Goal: Task Accomplishment & Management: Manage account settings

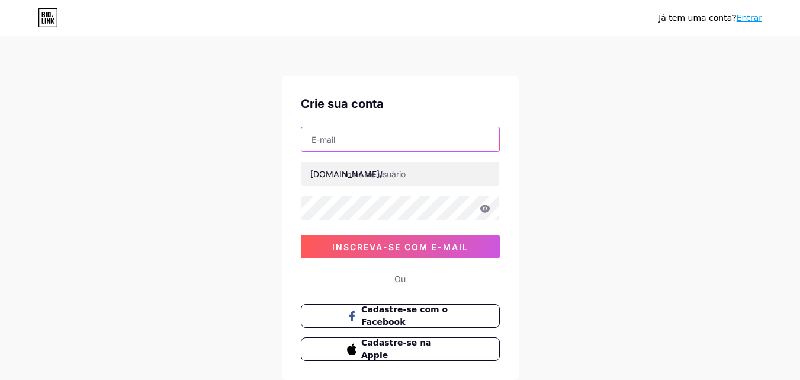
click at [329, 139] on input "text" at bounding box center [400, 139] width 198 height 24
type input "[EMAIL_ADDRESS][DOMAIN_NAME]"
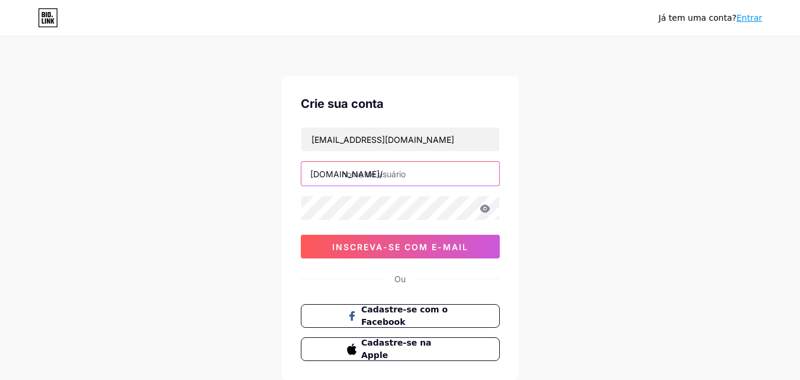
click at [386, 170] on input "text" at bounding box center [400, 174] width 198 height 24
type input "nicolli"
click at [582, 203] on div "Já tem uma conta? Entrar Crie sua conta [EMAIL_ADDRESS][DOMAIN_NAME] [DOMAIN_NA…" at bounding box center [400, 226] width 800 height 453
click at [220, 194] on div "Já tem uma conta? Entrar Crie sua conta [EMAIL_ADDRESS][DOMAIN_NAME] [DOMAIN_NA…" at bounding box center [400, 226] width 800 height 453
click at [483, 211] on icon at bounding box center [485, 208] width 10 height 8
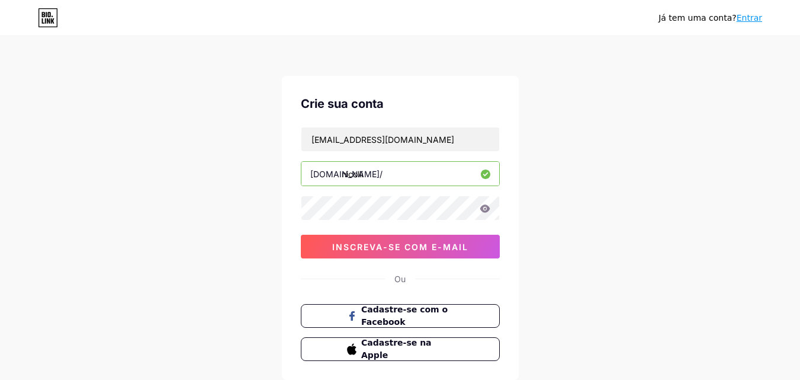
click at [487, 208] on icon at bounding box center [485, 208] width 10 height 8
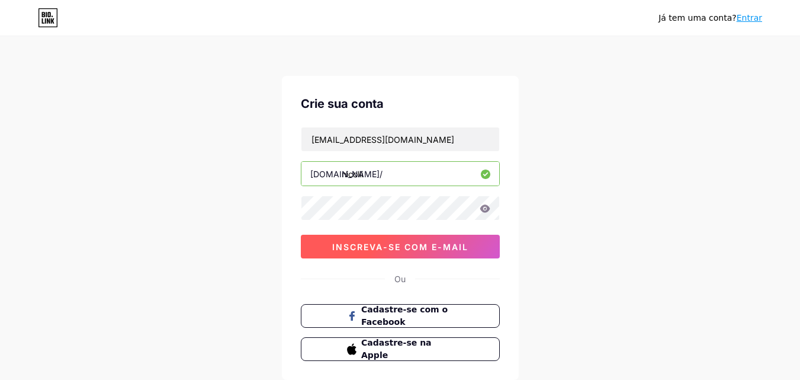
click at [394, 245] on font "inscreva-se com e-mail" at bounding box center [400, 247] width 136 height 10
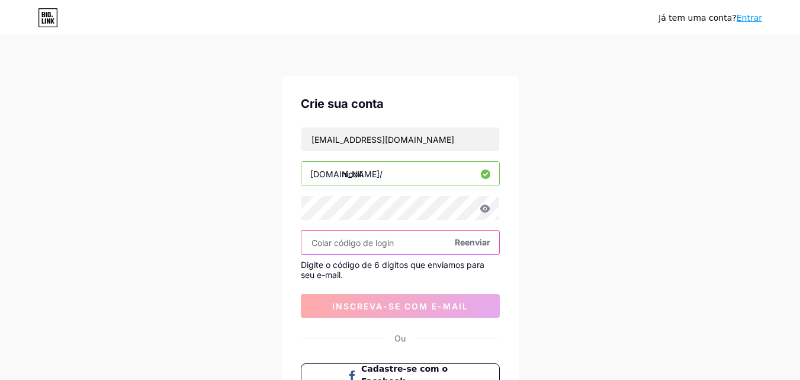
click at [385, 240] on input "text" at bounding box center [400, 242] width 198 height 24
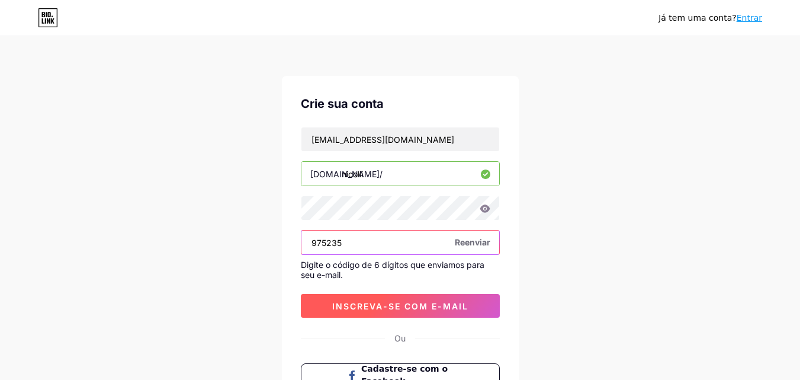
type input "975235"
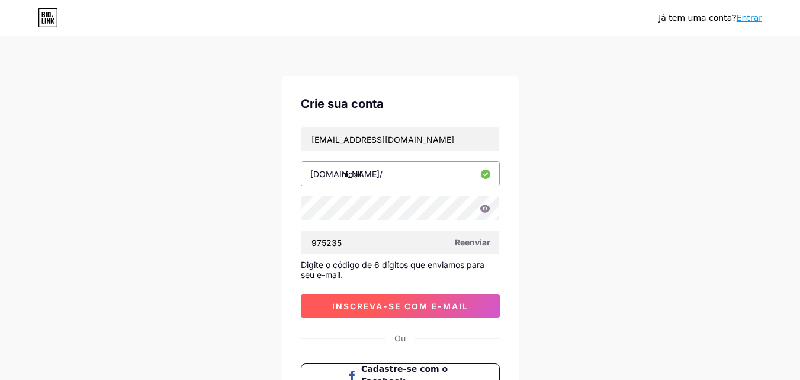
click at [408, 309] on font "inscreva-se com e-mail" at bounding box center [400, 306] width 136 height 10
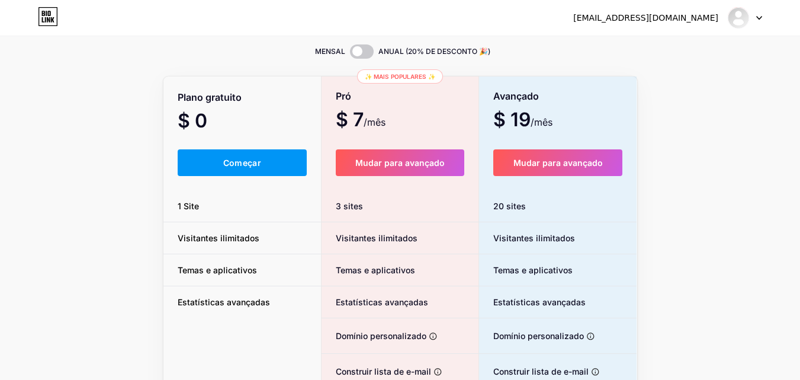
scroll to position [59, 0]
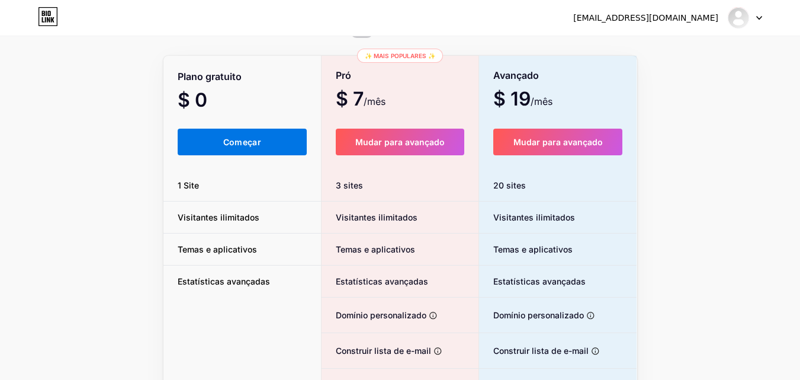
click at [251, 139] on font "Começar" at bounding box center [242, 142] width 38 height 10
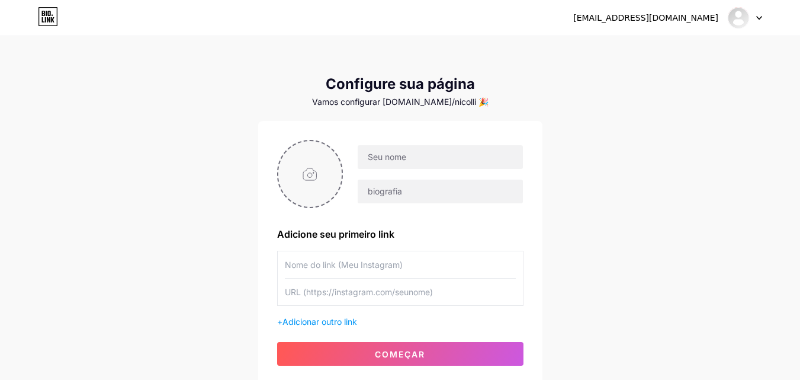
click at [312, 167] on input "file" at bounding box center [310, 174] width 64 height 66
type input "C:\fakepath\nicolli.png"
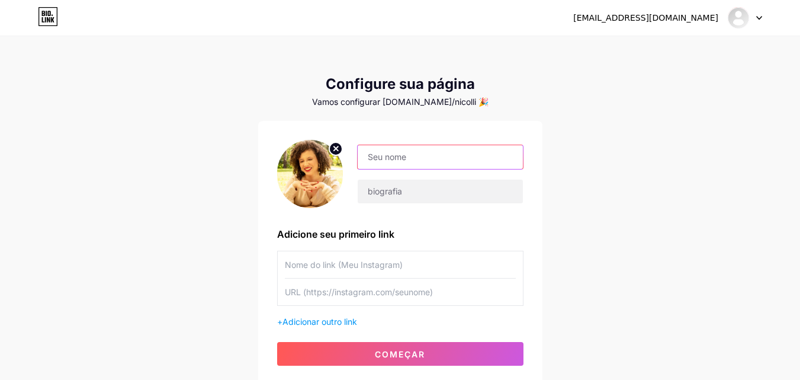
click at [391, 149] on input "text" at bounding box center [440, 157] width 165 height 24
type input "[PERSON_NAME]"
click at [323, 265] on input "text" at bounding box center [400, 264] width 231 height 27
click at [308, 267] on input "Meu catálogo de Serviços" at bounding box center [400, 264] width 231 height 27
type input "Meu Catálogo de Serviços"
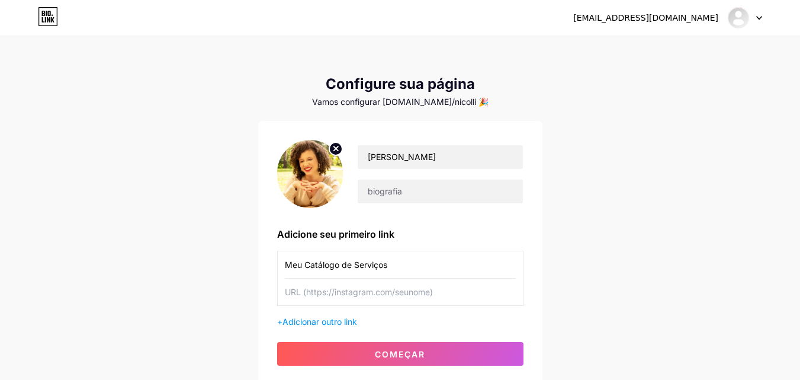
click at [396, 292] on input "text" at bounding box center [400, 291] width 231 height 27
paste input "[DOMAIN_NAME]"
type input "[DOMAIN_NAME]"
drag, startPoint x: 316, startPoint y: 297, endPoint x: 257, endPoint y: 303, distance: 59.0
click at [257, 303] on div "[EMAIL_ADDRESS][DOMAIN_NAME] Painel Sair Configure sua página Vamos configurar …" at bounding box center [400, 211] width 800 height 422
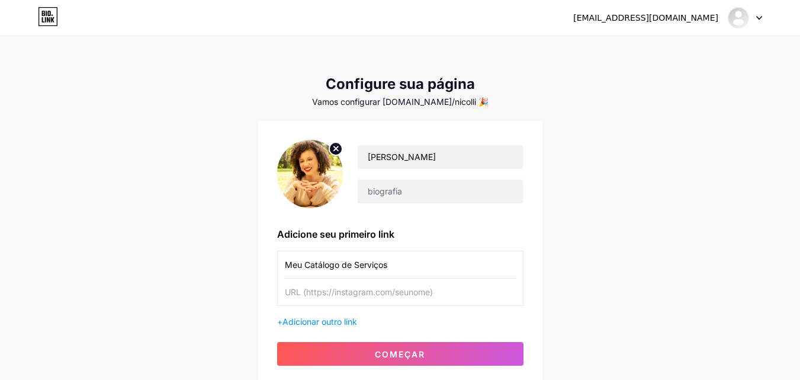
paste input "[URL][DOMAIN_NAME]"
type input "[URL][DOMAIN_NAME]"
click at [335, 319] on font "Adicionar outro link" at bounding box center [320, 321] width 75 height 10
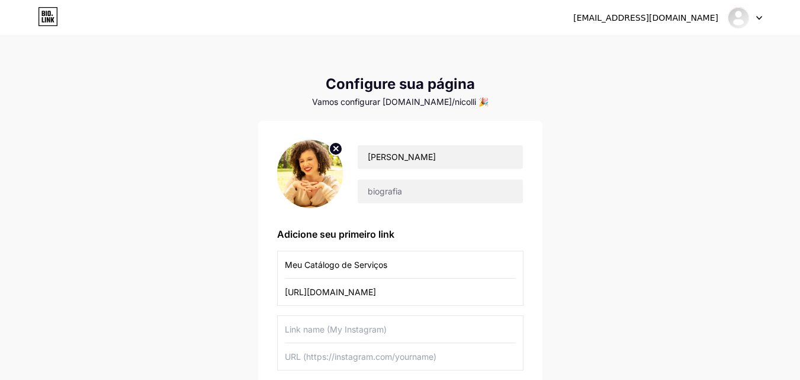
click at [339, 332] on input "text" at bounding box center [400, 329] width 231 height 27
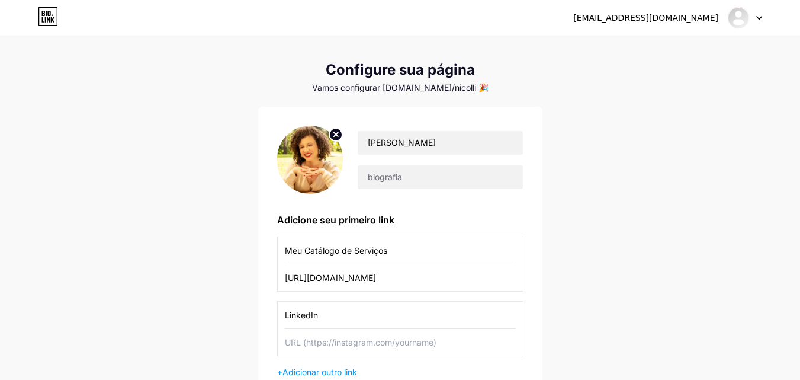
scroll to position [59, 0]
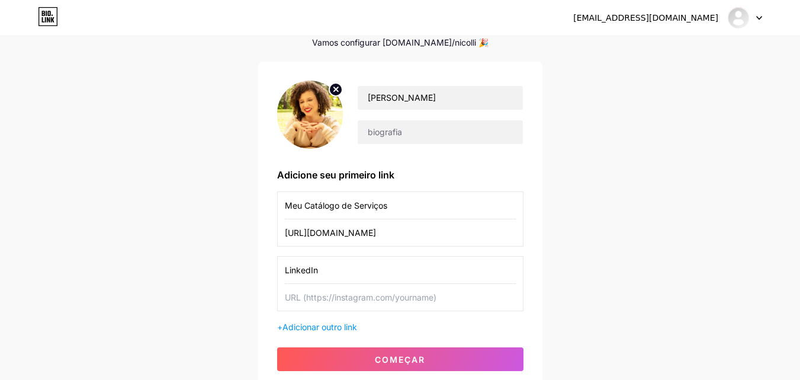
type input "LinkedIn"
click at [306, 301] on input "text" at bounding box center [400, 297] width 231 height 27
paste input "[URL][DOMAIN_NAME]"
type input "[URL][DOMAIN_NAME]"
click at [320, 335] on div "[PERSON_NAME] Adicione seu primeiro link Meu Catálogo de Serviços [URL][DOMAIN_…" at bounding box center [400, 226] width 246 height 290
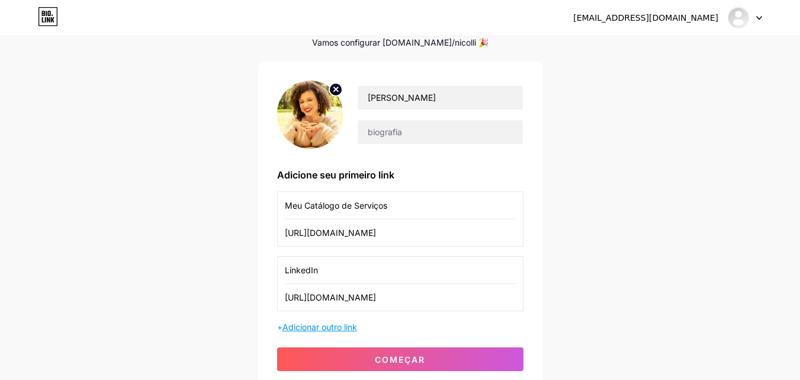
click at [334, 325] on font "Adicionar outro link" at bounding box center [320, 327] width 75 height 10
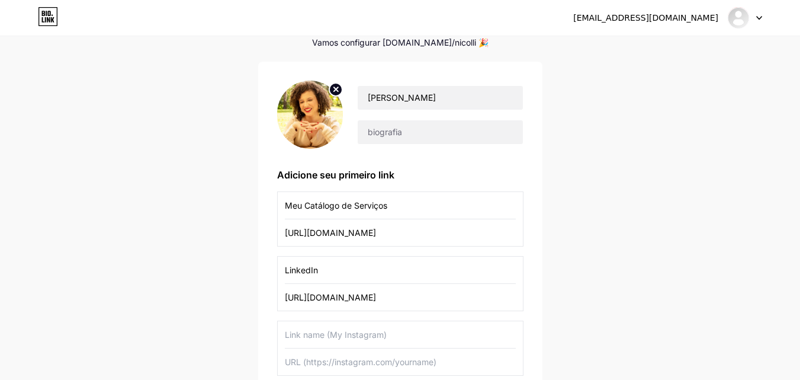
click at [320, 330] on input "text" at bounding box center [400, 334] width 231 height 27
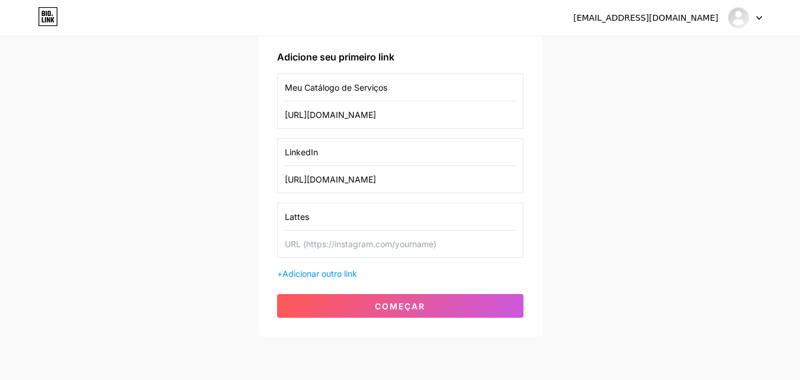
scroll to position [178, 0]
type input "Lattes"
click at [329, 240] on input "text" at bounding box center [400, 243] width 231 height 27
paste input "[URL][DOMAIN_NAME][DOMAIN_NAME]"
type input "[URL][DOMAIN_NAME][DOMAIN_NAME]"
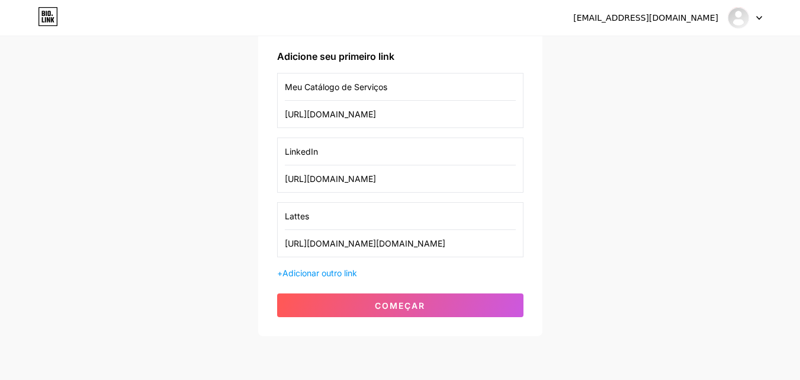
scroll to position [0, 0]
drag, startPoint x: 515, startPoint y: 243, endPoint x: 94, endPoint y: 246, distance: 421.7
click at [94, 246] on div "[EMAIL_ADDRESS][DOMAIN_NAME] Painel Sair Configure sua página Vamos configurar …" at bounding box center [400, 97] width 800 height 551
paste input "[URL][DOMAIN_NAME]"
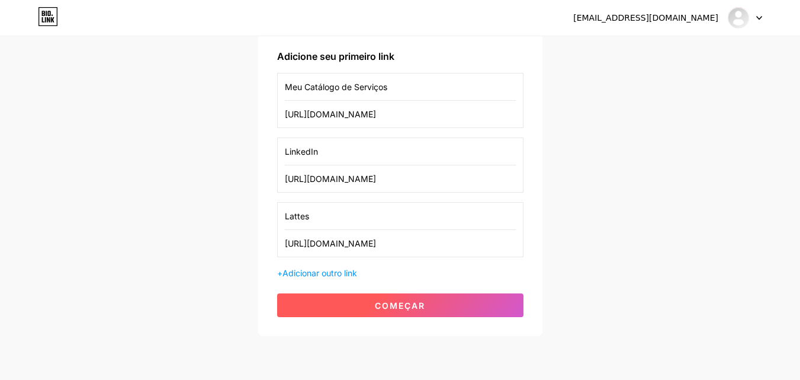
type input "[URL][DOMAIN_NAME]"
click at [405, 307] on font "começar" at bounding box center [400, 305] width 50 height 10
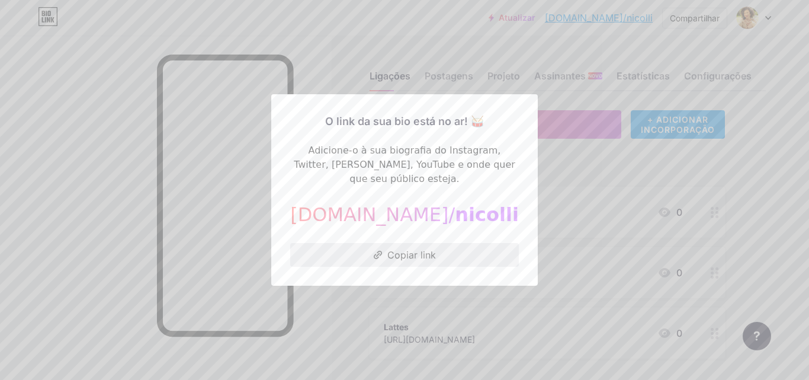
click at [393, 249] on font "Copiar link" at bounding box center [411, 255] width 49 height 12
click at [759, 167] on div at bounding box center [404, 190] width 809 height 380
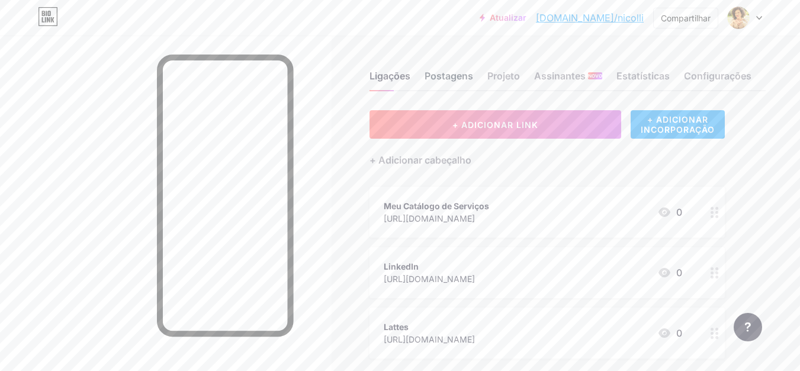
click at [446, 69] on font "Postagens" at bounding box center [449, 76] width 49 height 14
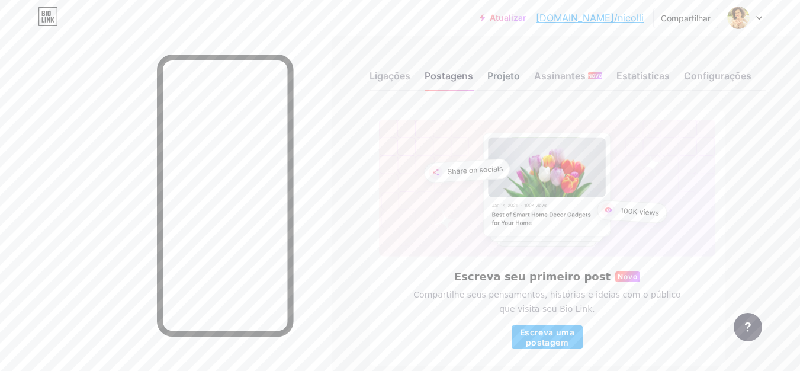
click at [506, 76] on font "Projeto" at bounding box center [503, 76] width 33 height 12
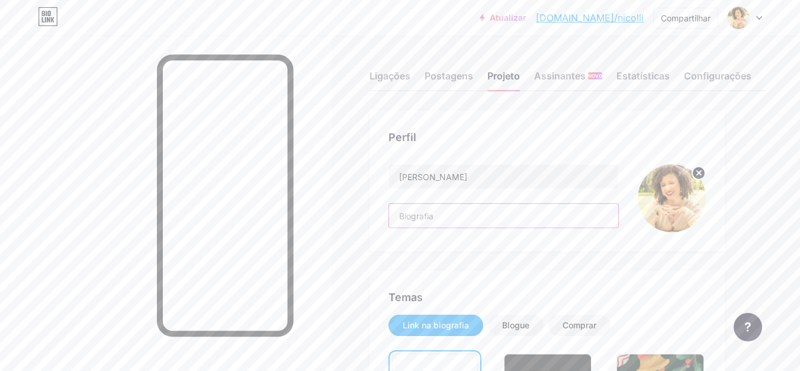
click at [415, 222] on input "text" at bounding box center [503, 216] width 229 height 24
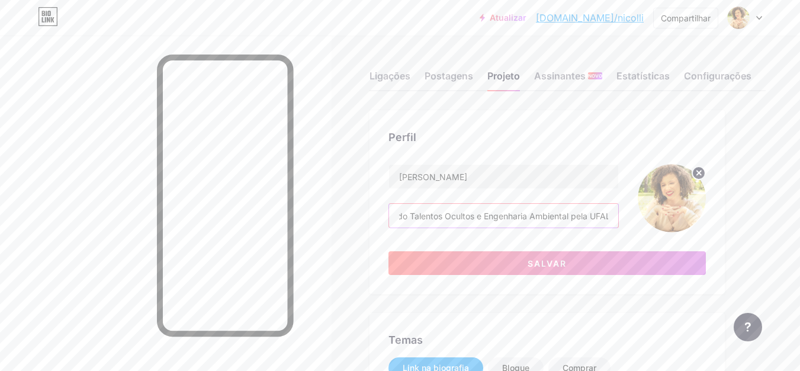
scroll to position [0, 302]
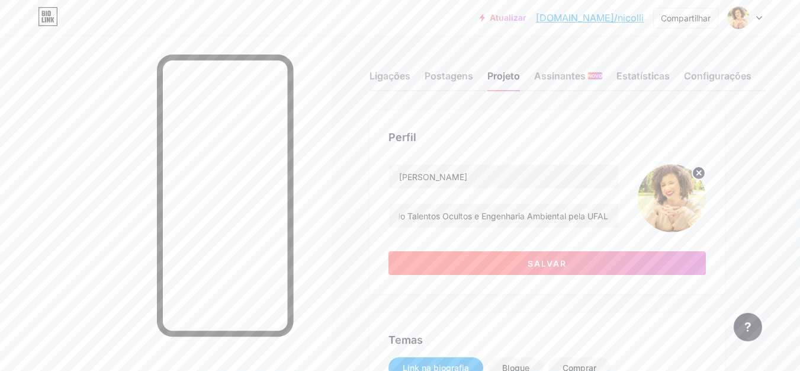
click at [538, 267] on font "Salvar" at bounding box center [547, 263] width 39 height 10
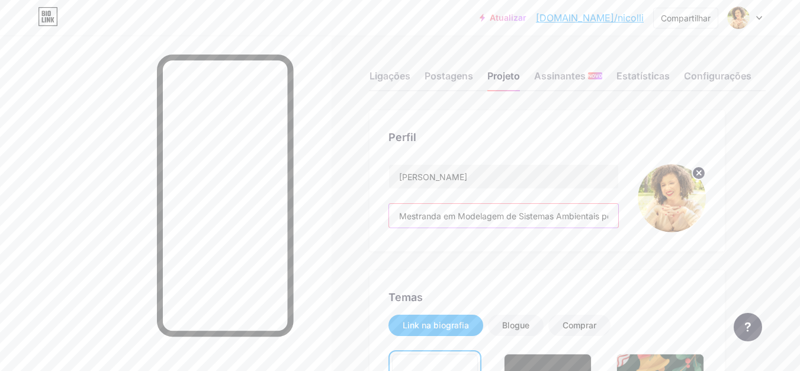
click at [538, 218] on input "Mestranda em Modelagem de Sistemas Ambientais pela UFMG , fundadora do Talentos…" at bounding box center [503, 216] width 229 height 24
click at [599, 214] on input "Mestranda em Modelagem de Sistemas Ambientais pela UFMG , fundadora do Talentos…" at bounding box center [503, 216] width 229 height 24
click at [548, 215] on input "Mestranda em Modelagem de Sistemas Ambientais pela UFMG , fundadora do Talentos…" at bounding box center [503, 216] width 229 height 24
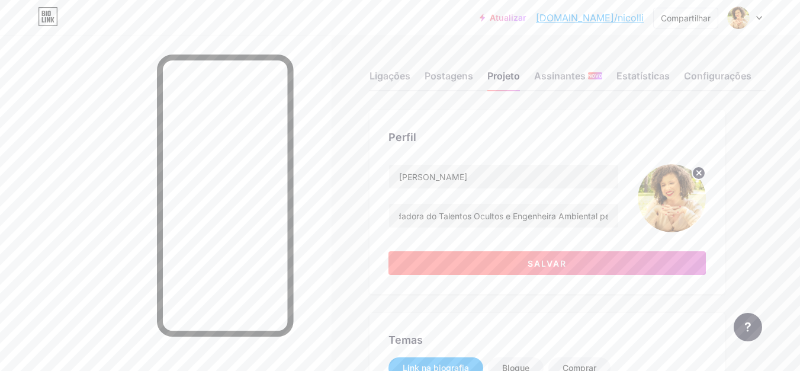
click at [508, 253] on button "Salvar" at bounding box center [547, 263] width 317 height 24
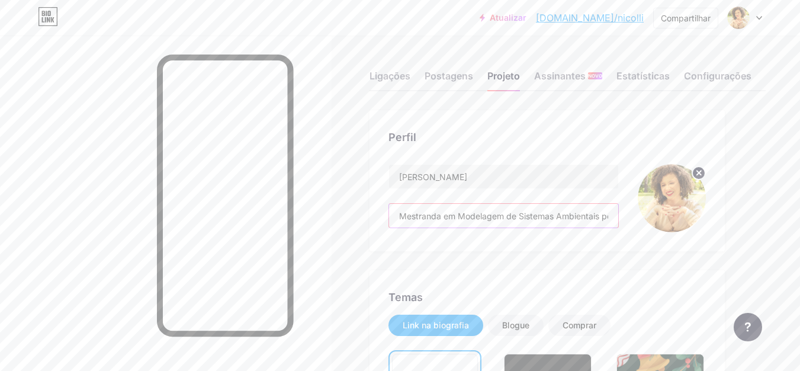
click at [557, 227] on input "Mestranda em Modelagem de Sistemas Ambientais pela UFMG , fundadora do Talentos…" at bounding box center [503, 216] width 229 height 24
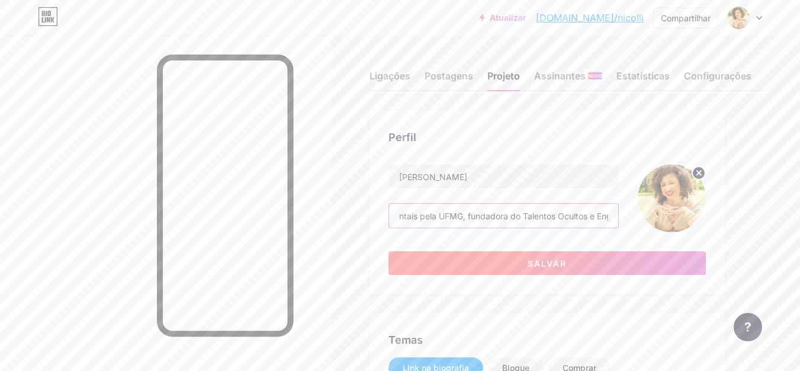
type input "Mestranda em Modelagem de Sistemas Ambientais pela UFMG, fundadora do Talentos …"
click at [557, 257] on button "Salvar" at bounding box center [547, 263] width 317 height 24
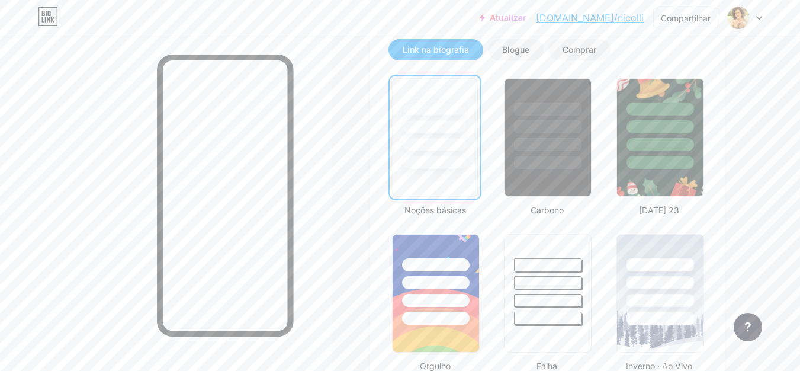
scroll to position [296, 0]
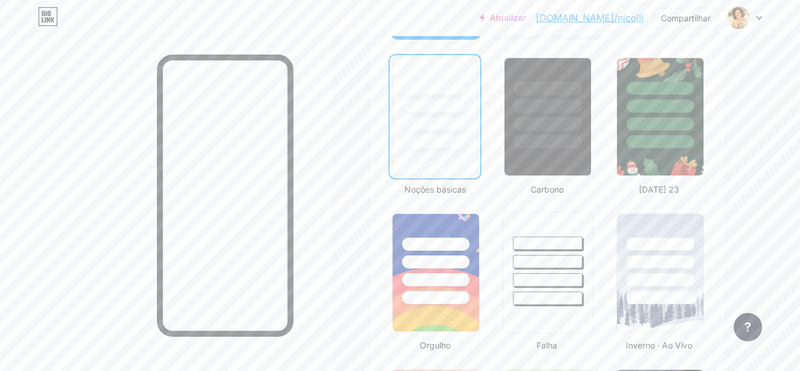
click at [561, 261] on div at bounding box center [548, 262] width 69 height 14
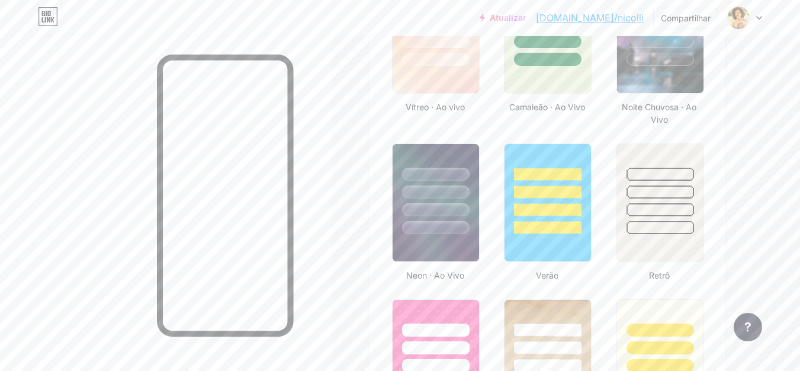
scroll to position [711, 0]
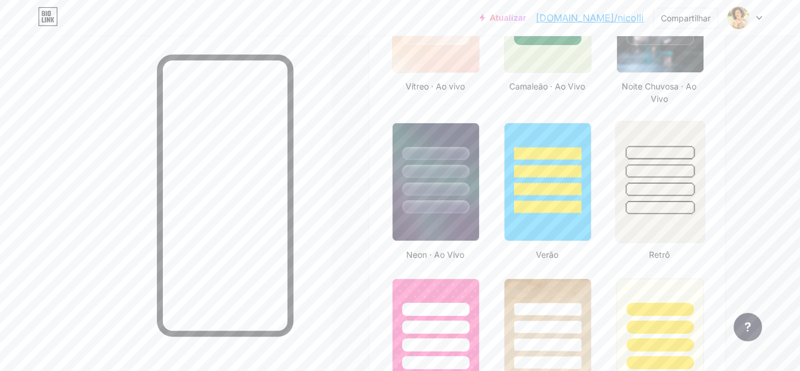
click at [650, 194] on div at bounding box center [659, 189] width 69 height 14
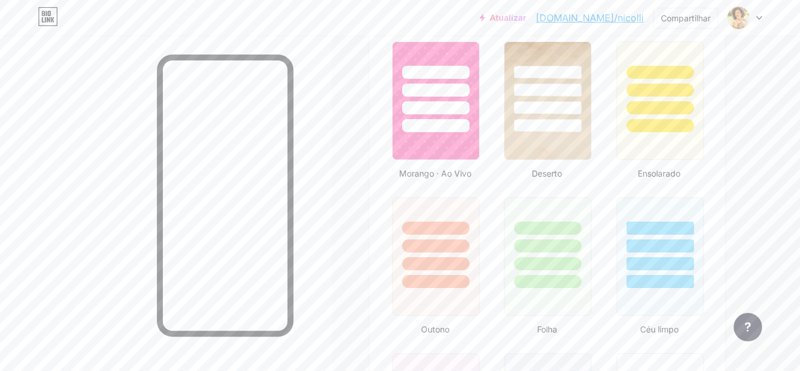
scroll to position [1007, 0]
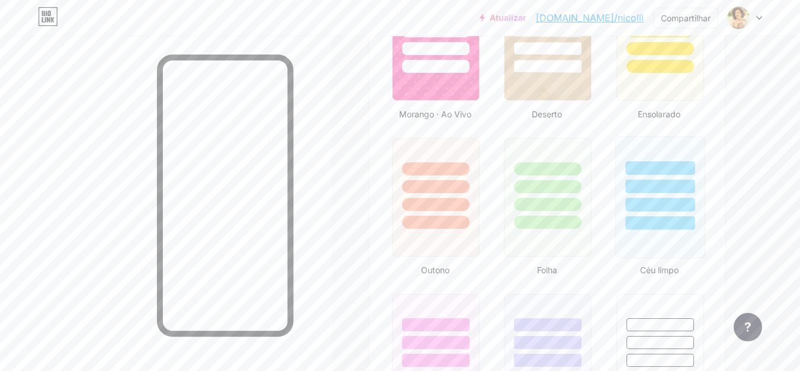
click at [631, 182] on div at bounding box center [659, 186] width 69 height 14
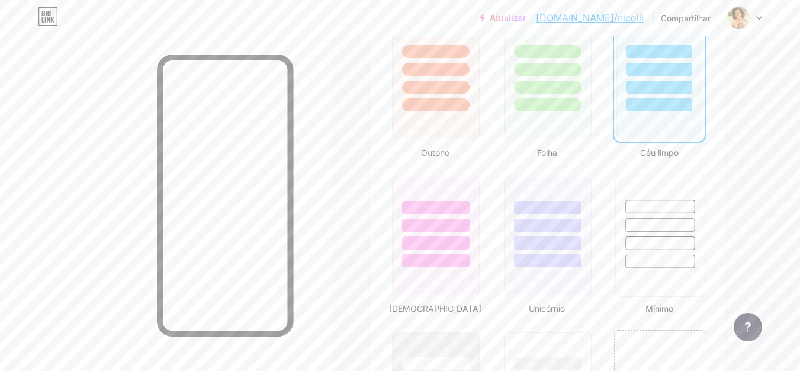
scroll to position [1125, 0]
click at [556, 225] on div at bounding box center [548, 224] width 69 height 14
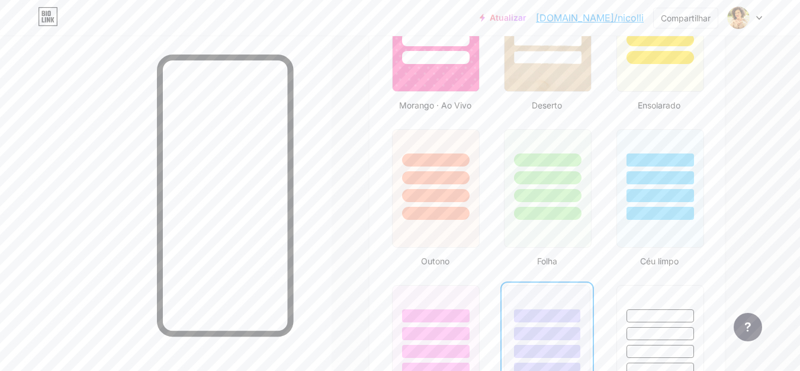
scroll to position [1007, 0]
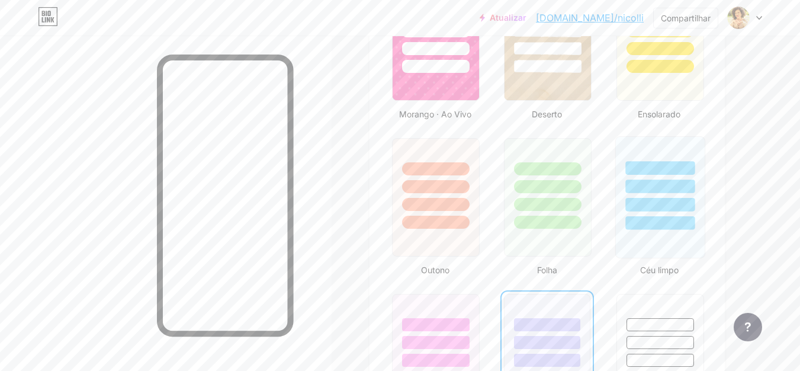
click at [657, 198] on div at bounding box center [659, 205] width 69 height 14
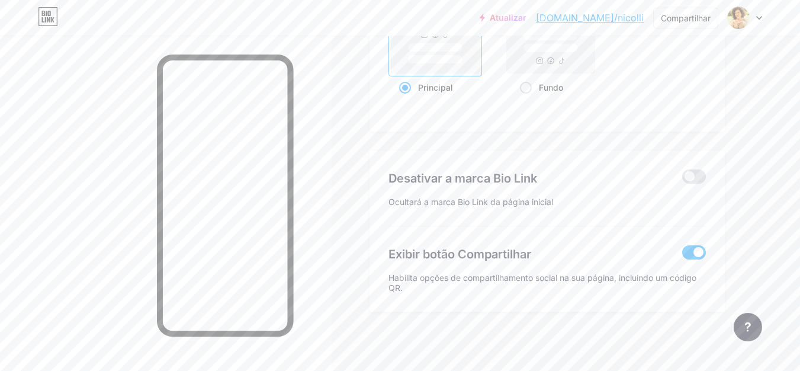
scroll to position [1664, 0]
click at [698, 175] on span at bounding box center [694, 176] width 24 height 14
click at [682, 179] on input "checkbox" at bounding box center [682, 179] width 0 height 0
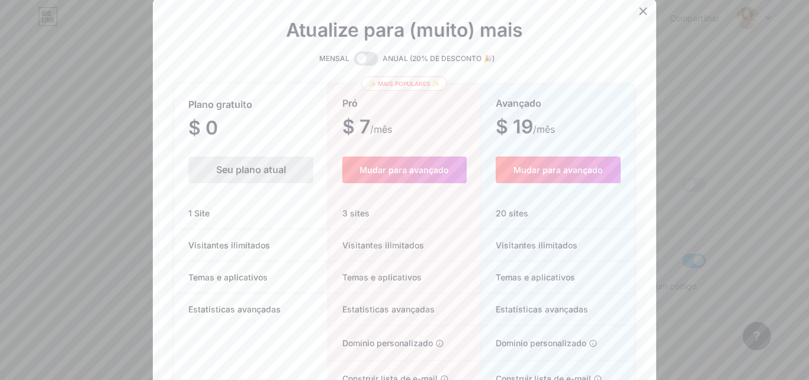
click at [638, 8] on icon at bounding box center [642, 11] width 9 height 9
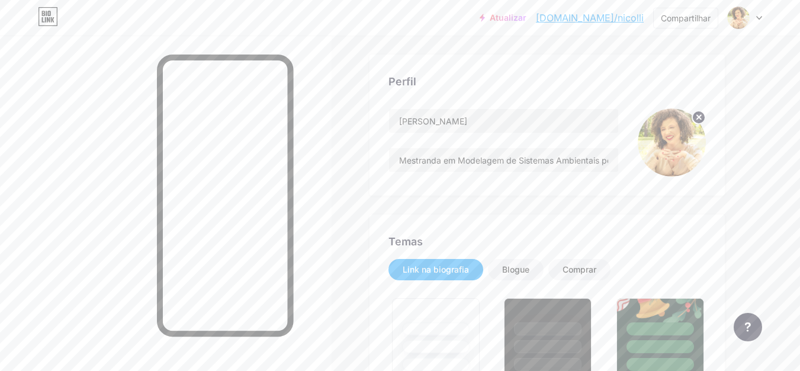
scroll to position [115, 0]
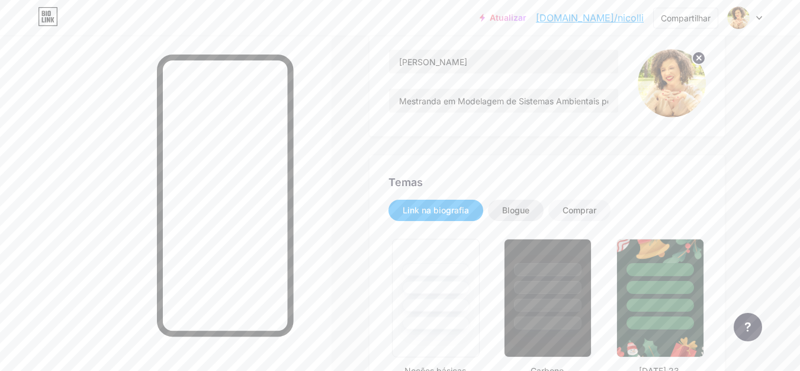
click at [517, 207] on font "Blogue" at bounding box center [515, 210] width 27 height 10
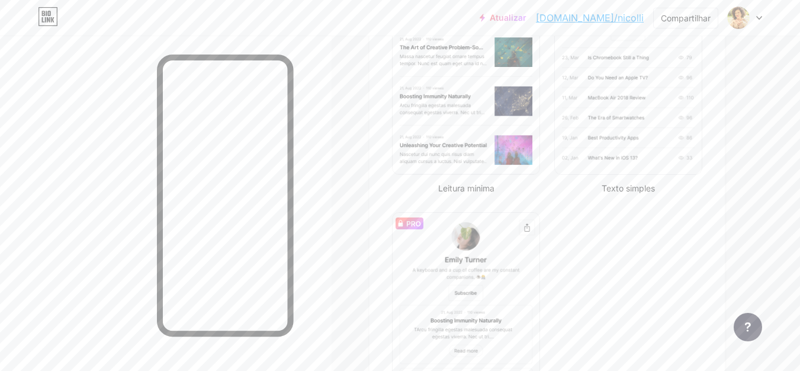
scroll to position [174, 0]
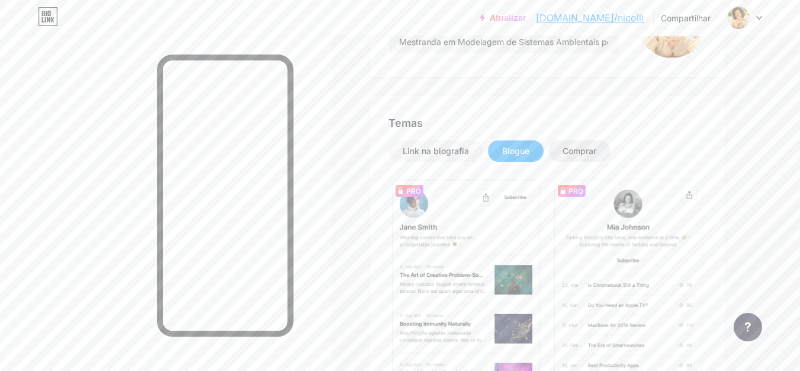
click at [577, 157] on div "Comprar" at bounding box center [579, 150] width 62 height 21
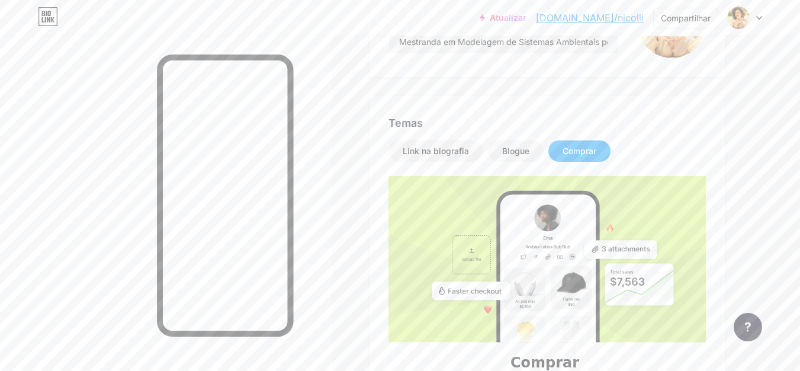
click at [585, 146] on font "Comprar" at bounding box center [580, 151] width 34 height 10
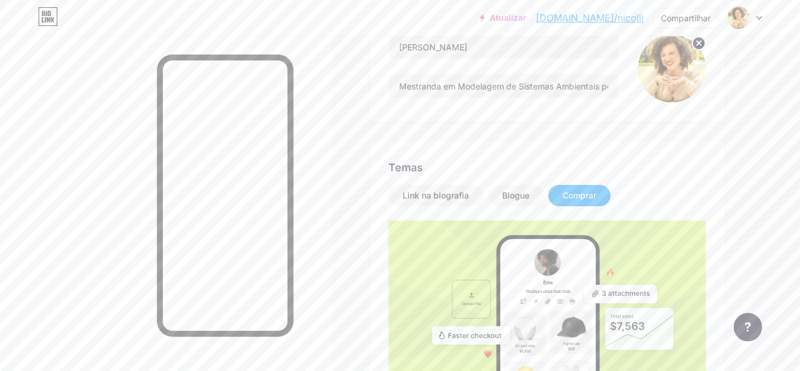
scroll to position [115, 0]
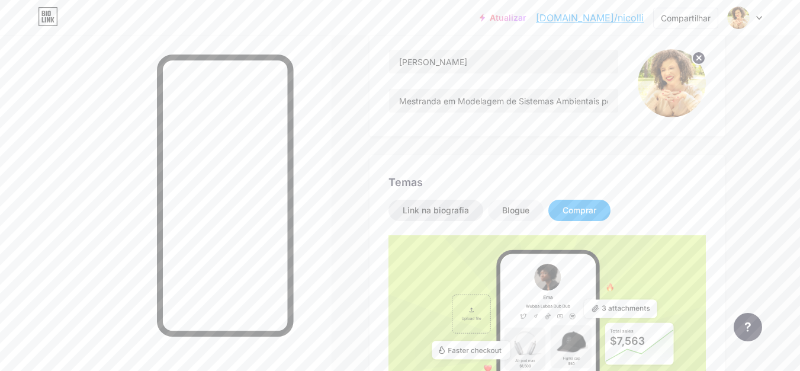
click at [432, 204] on div "Link na biografia" at bounding box center [436, 210] width 66 height 12
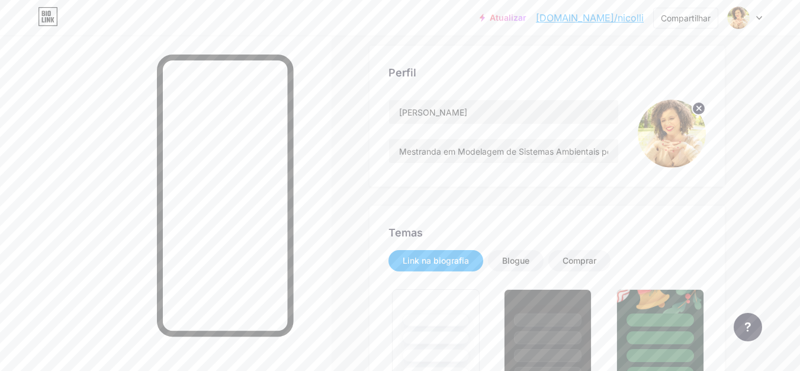
scroll to position [0, 0]
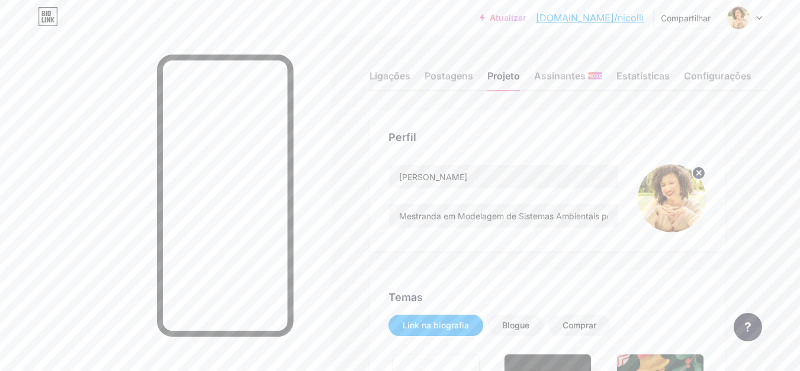
click at [527, 19] on font "Atualizar" at bounding box center [508, 17] width 37 height 10
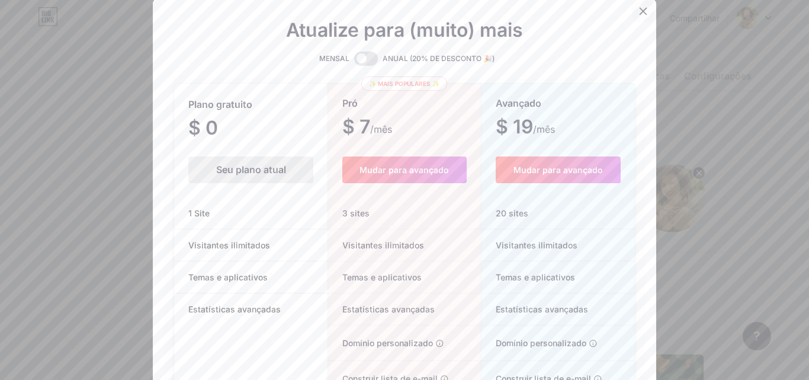
click at [640, 10] on icon at bounding box center [643, 11] width 7 height 7
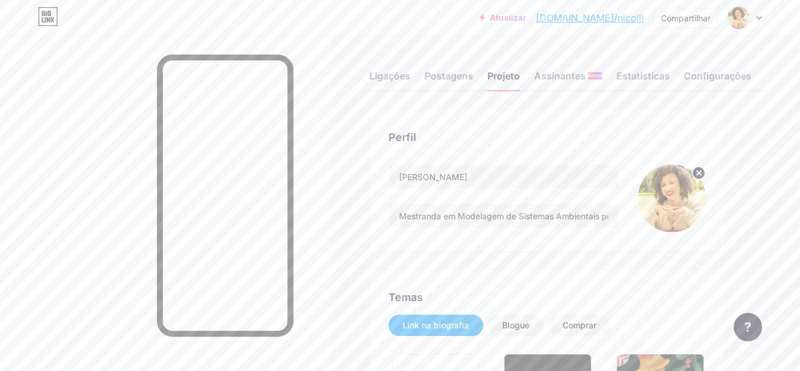
click at [621, 18] on font "[DOMAIN_NAME]/nicolli" at bounding box center [590, 18] width 108 height 12
